Goal: Check status: Check status

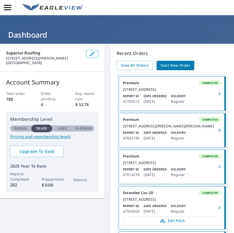
click at [150, 92] on div "[STREET_ADDRESS]" at bounding box center [172, 89] width 98 height 5
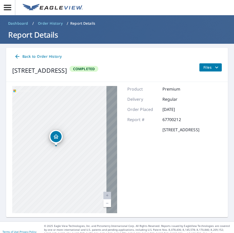
drag, startPoint x: 54, startPoint y: 147, endPoint x: 51, endPoint y: 153, distance: 7.3
click at [51, 153] on div "[STREET_ADDRESS]" at bounding box center [64, 149] width 105 height 127
drag, startPoint x: 34, startPoint y: 139, endPoint x: 97, endPoint y: 174, distance: 72.4
click at [105, 178] on div "[STREET_ADDRESS]" at bounding box center [64, 149] width 105 height 127
drag, startPoint x: 54, startPoint y: 132, endPoint x: 41, endPoint y: 151, distance: 23.6
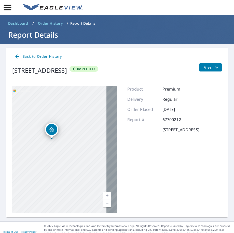
click at [54, 176] on div "[STREET_ADDRESS]" at bounding box center [64, 149] width 105 height 127
drag, startPoint x: 49, startPoint y: 131, endPoint x: 48, endPoint y: 138, distance: 7.0
click at [48, 138] on icon "Dropped pin, building 1, Residential property, 2 Cottage St Eureka Springs, AR …" at bounding box center [49, 136] width 6 height 6
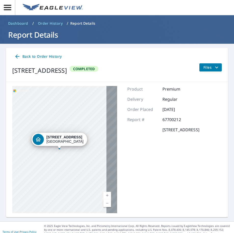
click at [59, 152] on div "[STREET_ADDRESS]" at bounding box center [64, 149] width 105 height 127
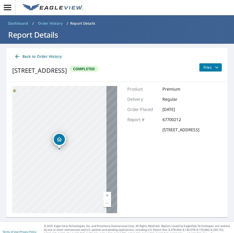
click at [58, 150] on div "[STREET_ADDRESS]" at bounding box center [64, 149] width 105 height 127
click at [56, 138] on div "Dropped pin, building 1, Residential property, 2 Cottage St Eureka Springs, AR …" at bounding box center [59, 139] width 11 height 11
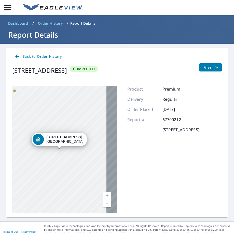
click at [71, 161] on div "[STREET_ADDRESS]" at bounding box center [64, 149] width 105 height 127
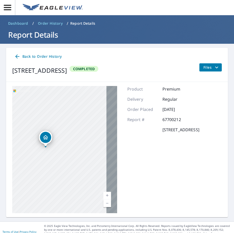
drag, startPoint x: 56, startPoint y: 160, endPoint x: 42, endPoint y: 158, distance: 13.9
click at [42, 158] on div "[STREET_ADDRESS]" at bounding box center [64, 149] width 105 height 127
drag, startPoint x: 71, startPoint y: 163, endPoint x: 175, endPoint y: 151, distance: 104.4
click at [175, 151] on div "[STREET_ADDRESS] Aerial Road A standard road map Aerial A detailed look from ab…" at bounding box center [116, 149] width 221 height 135
click at [95, 170] on div "[STREET_ADDRESS]" at bounding box center [64, 149] width 105 height 127
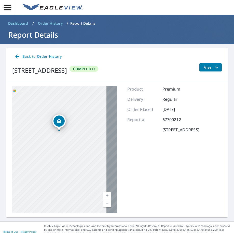
drag, startPoint x: 28, startPoint y: 127, endPoint x: 64, endPoint y: 143, distance: 39.1
click at [64, 143] on div "[STREET_ADDRESS]" at bounding box center [64, 149] width 105 height 127
click at [57, 119] on icon "Dropped pin, building 1, Residential property, 2 Cottage St Eureka Springs, AR …" at bounding box center [56, 118] width 6 height 6
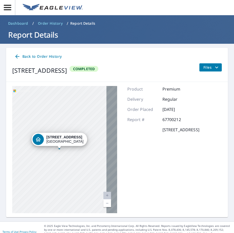
click at [65, 141] on div "[STREET_ADDRESS]" at bounding box center [64, 139] width 37 height 9
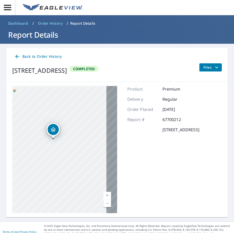
drag, startPoint x: 84, startPoint y: 132, endPoint x: 33, endPoint y: 150, distance: 54.9
click at [33, 150] on div "[STREET_ADDRESS]" at bounding box center [64, 149] width 105 height 127
drag, startPoint x: 78, startPoint y: 125, endPoint x: 71, endPoint y: 145, distance: 21.3
click at [71, 145] on div "[STREET_ADDRESS]" at bounding box center [64, 149] width 105 height 127
